Goal: Information Seeking & Learning: Learn about a topic

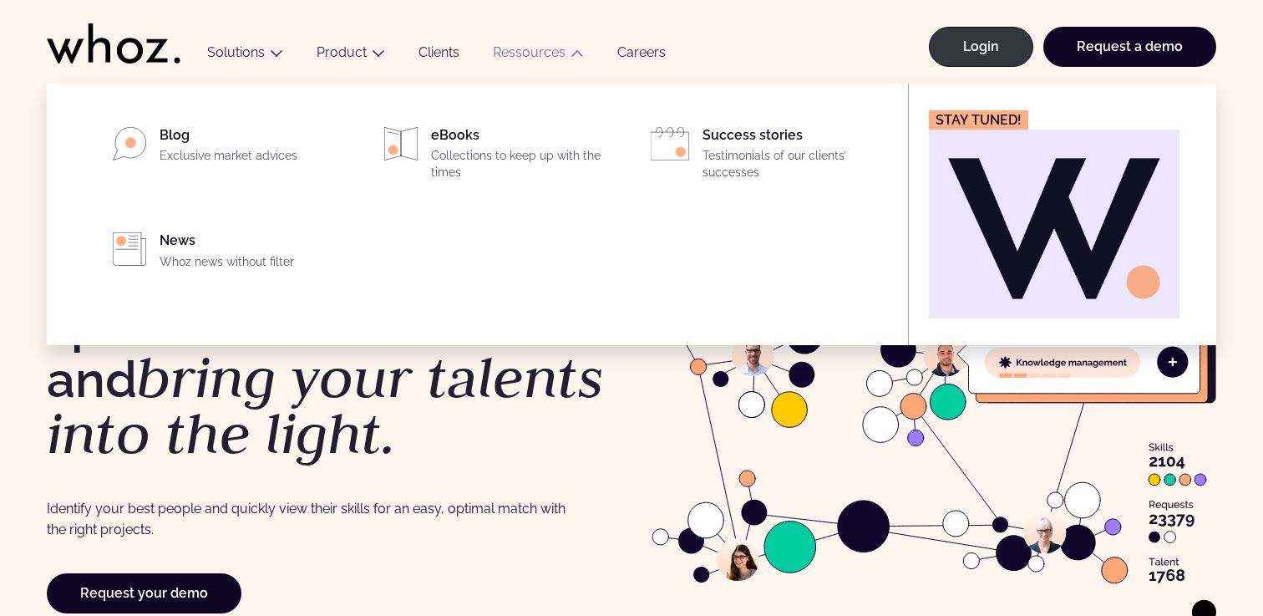
click at [529, 58] on link "Ressources" at bounding box center [529, 52] width 73 height 16
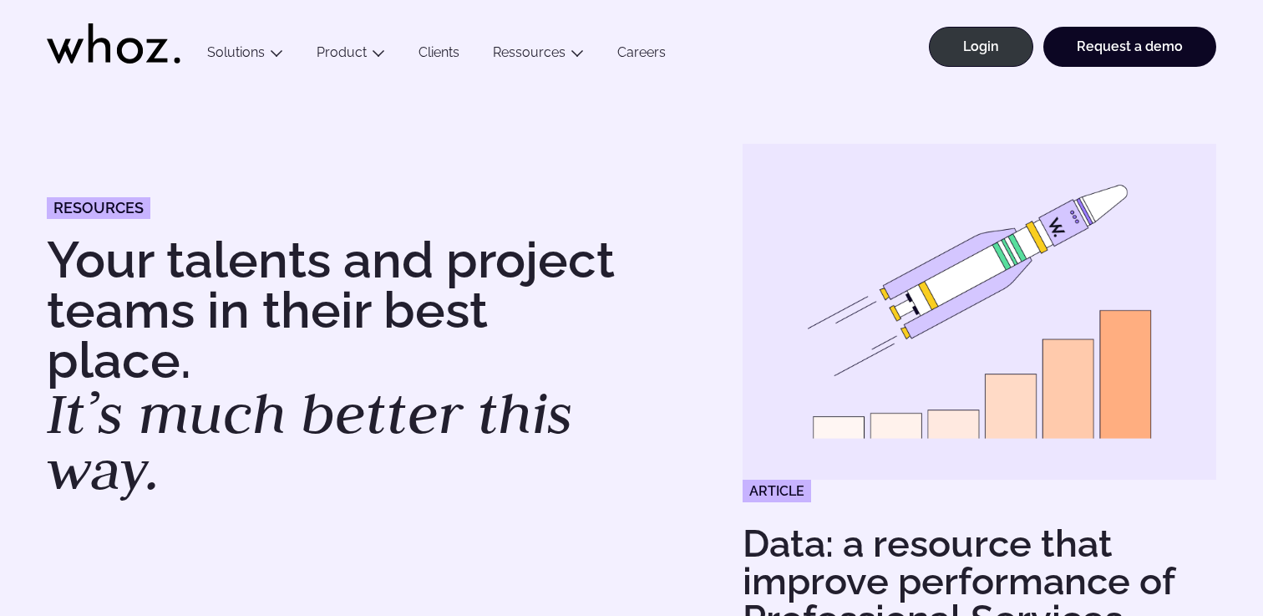
click at [140, 58] on icon at bounding box center [130, 51] width 26 height 26
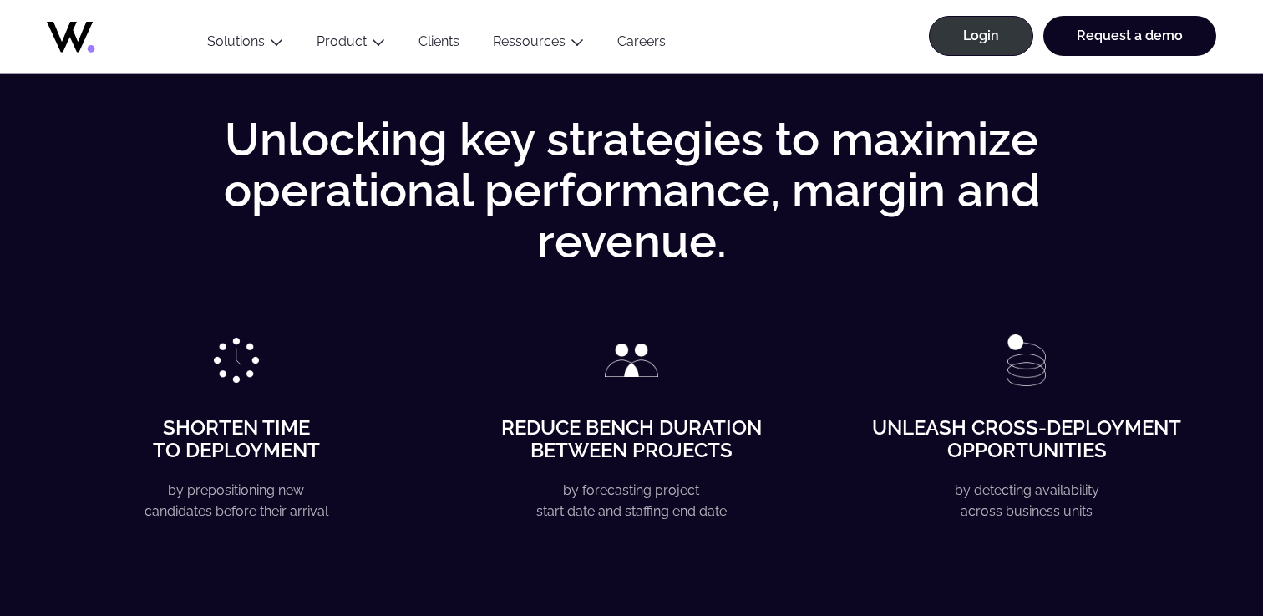
scroll to position [2543, 0]
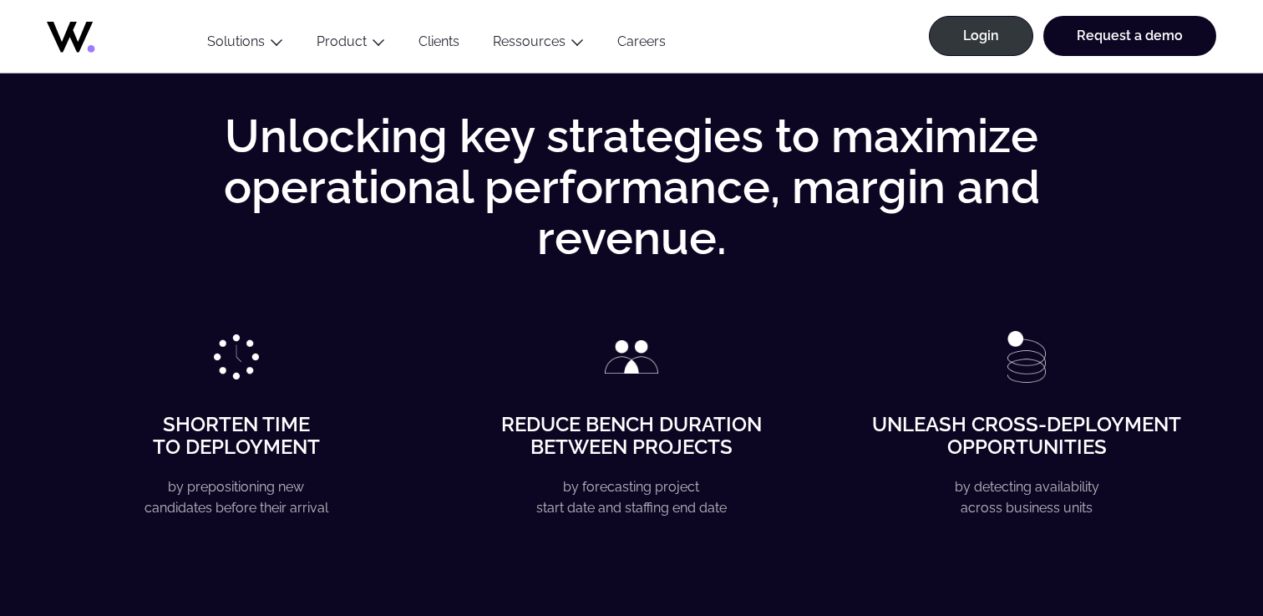
click at [472, 353] on div "Reduce bench duration between projects by forecasting project start date and st…" at bounding box center [631, 476] width 378 height 293
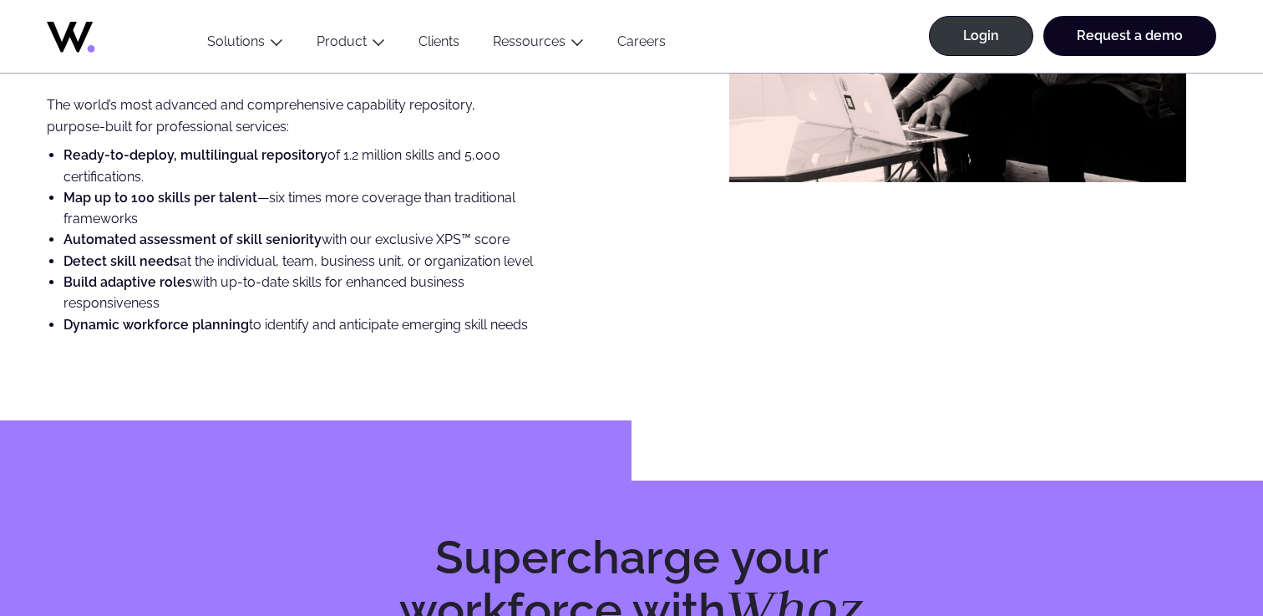
scroll to position [4284, 0]
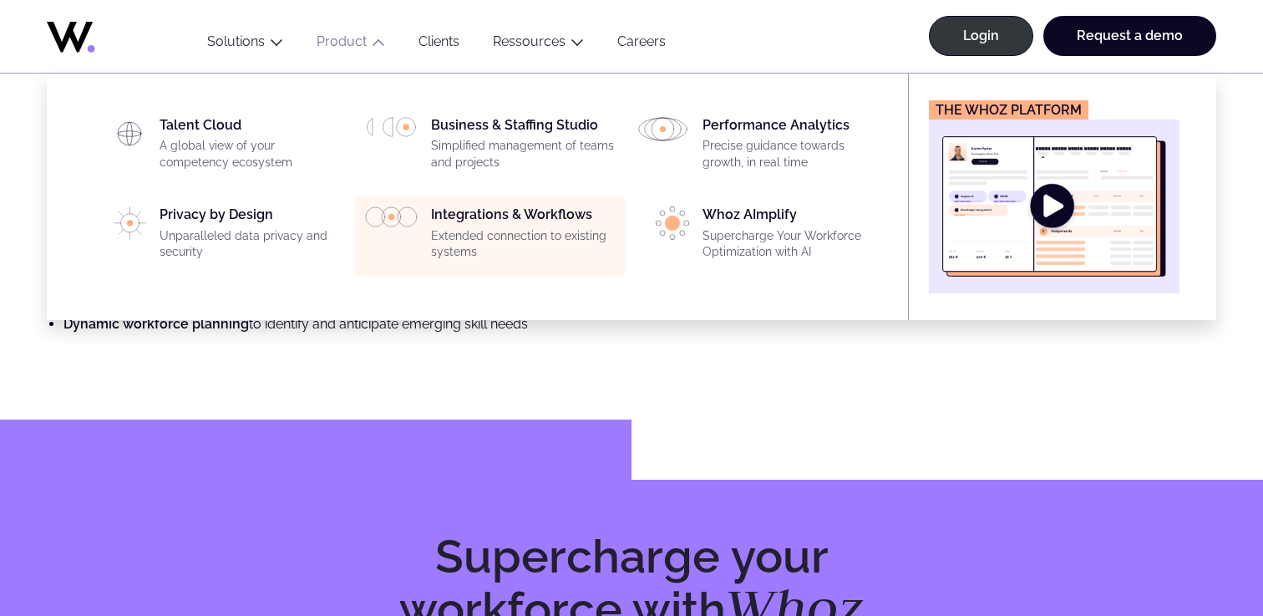
click at [454, 226] on div "Integrations & Workflows Extended connection to existing systems" at bounding box center [523, 236] width 185 height 60
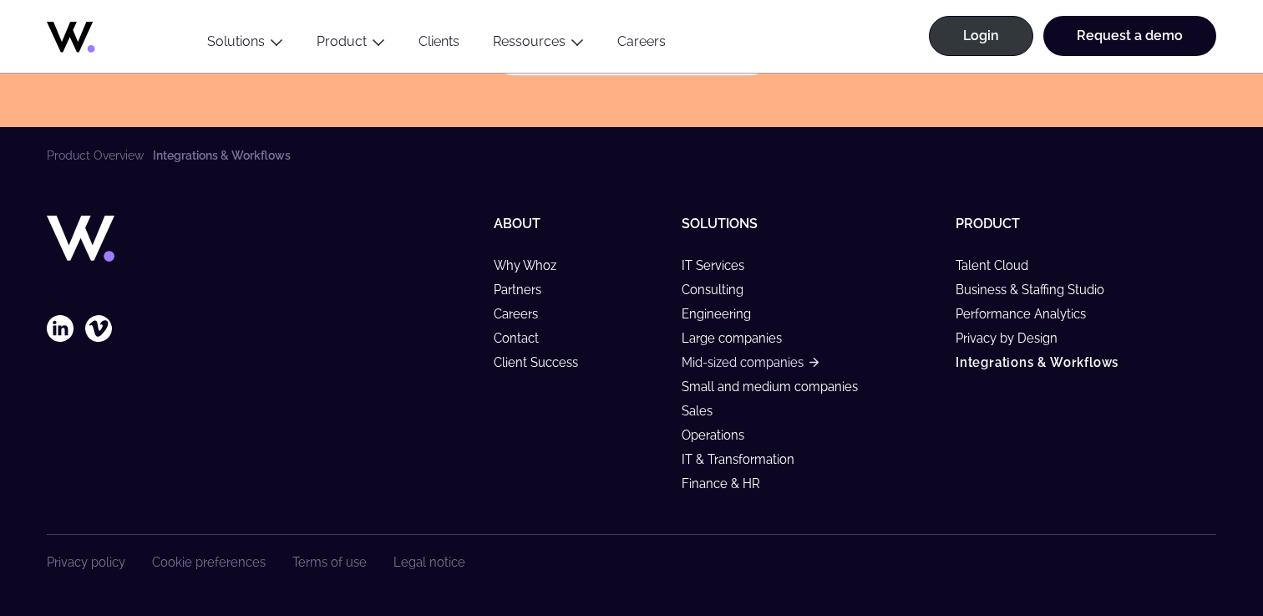
scroll to position [4789, 0]
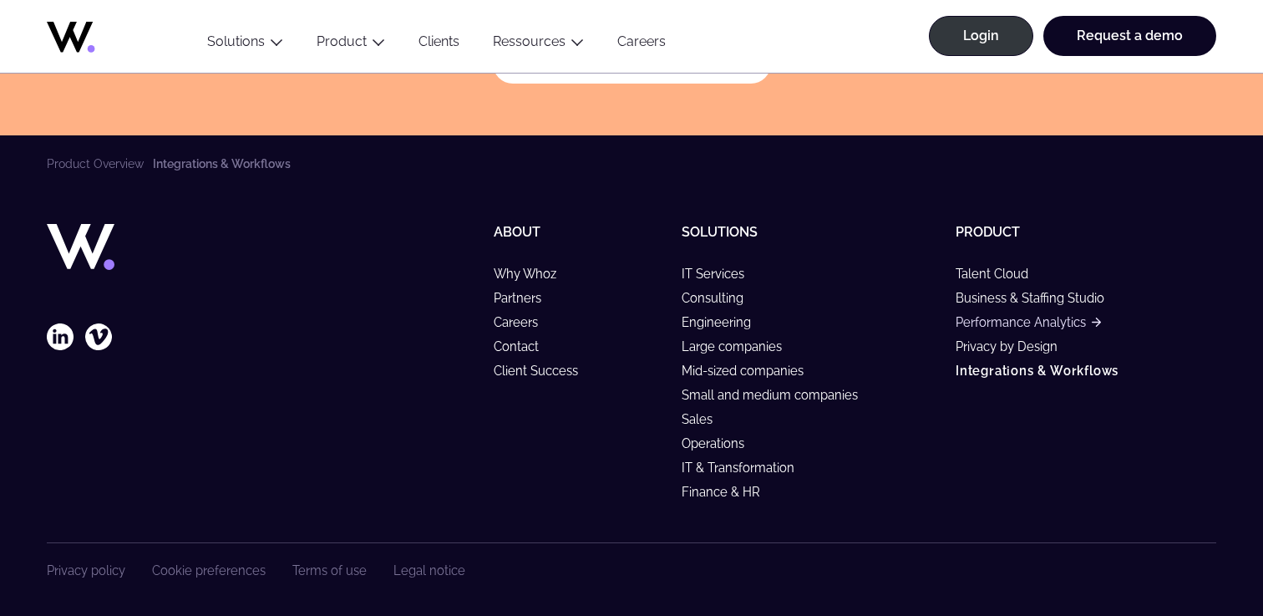
click at [1015, 329] on link "Performance Analytics" at bounding box center [1028, 322] width 145 height 14
